Goal: Find specific page/section: Find specific page/section

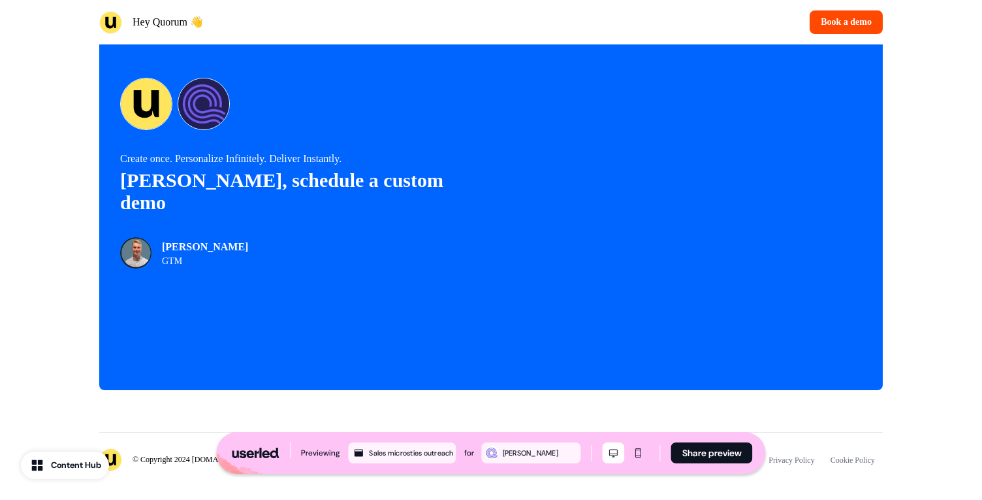
scroll to position [2999, 0]
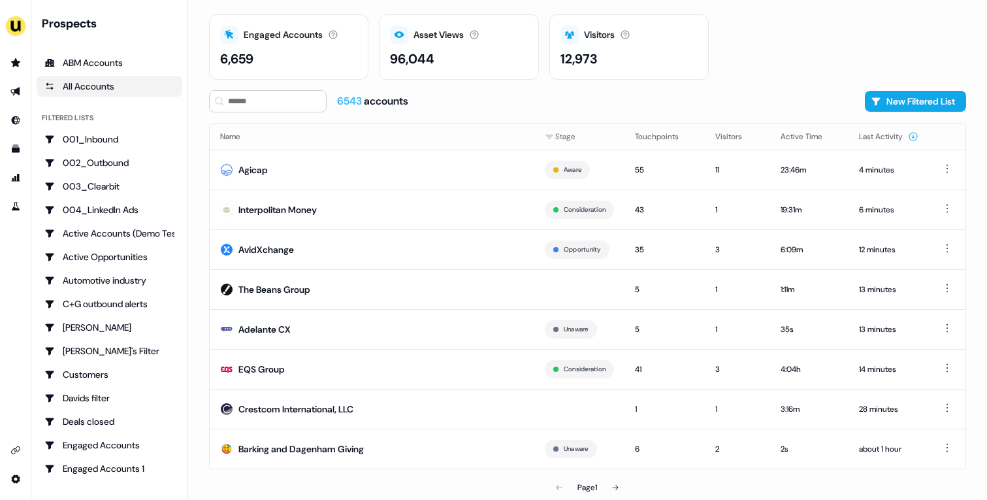
scroll to position [40, 0]
click at [426, 255] on td "AvidXchange" at bounding box center [372, 249] width 325 height 40
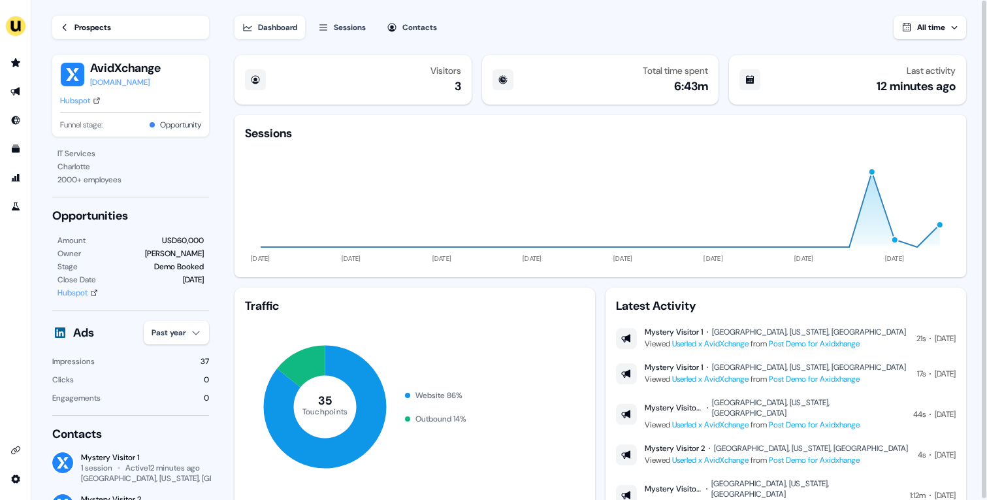
click at [95, 22] on div "Prospects" at bounding box center [92, 27] width 37 height 13
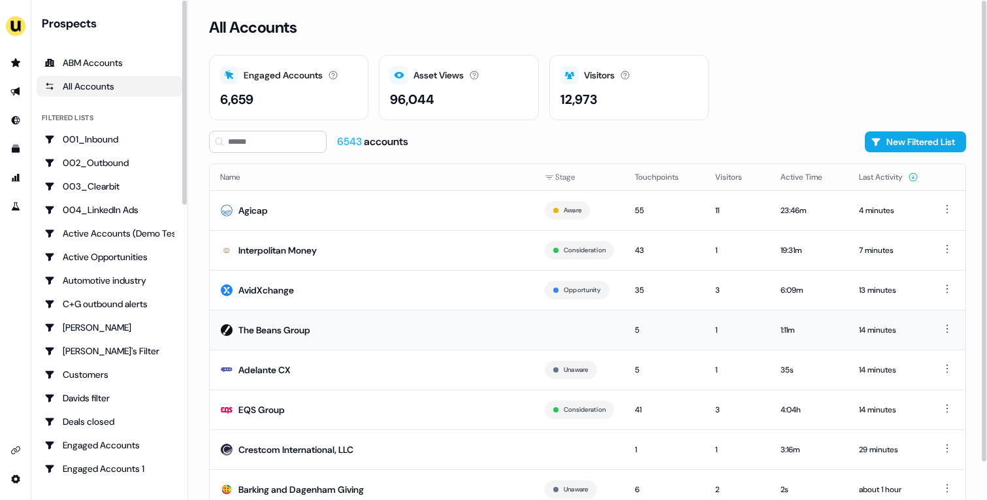
scroll to position [40, 0]
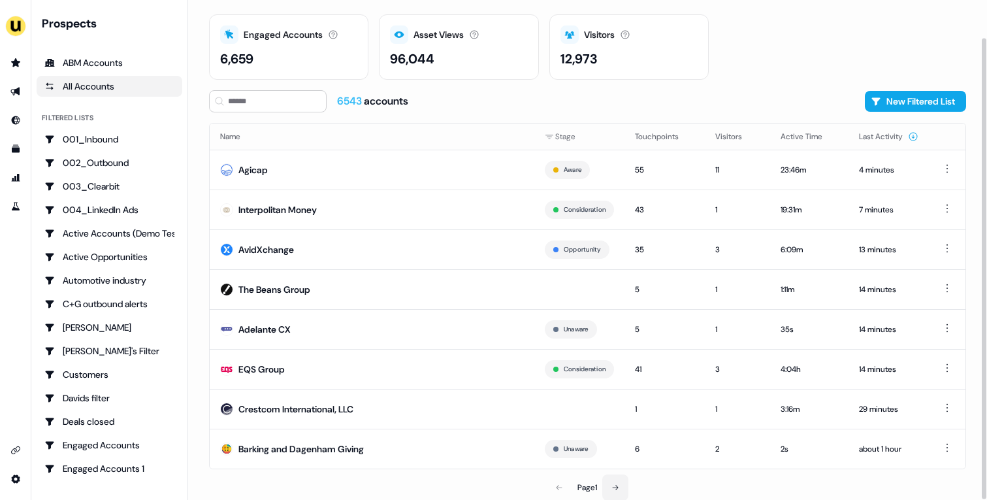
click at [614, 490] on button at bounding box center [615, 487] width 26 height 26
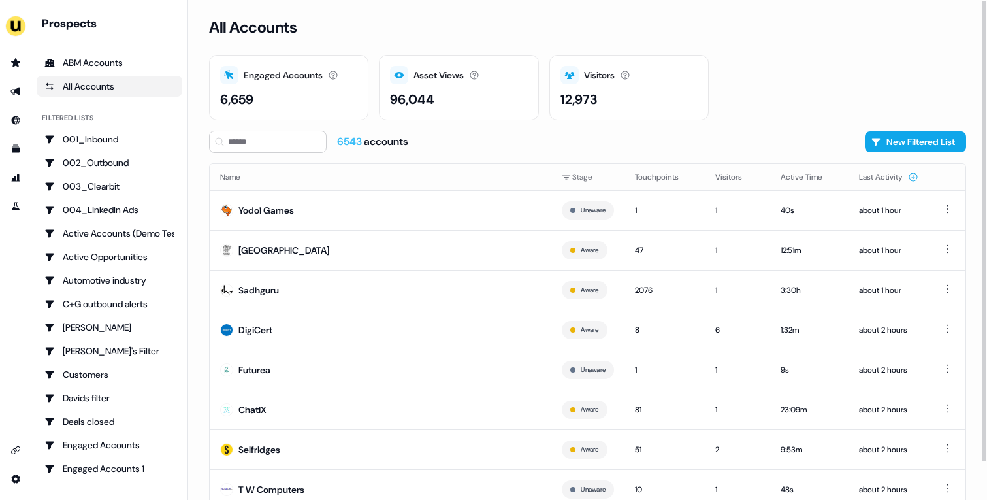
scroll to position [40, 0]
